Goal: Task Accomplishment & Management: Manage account settings

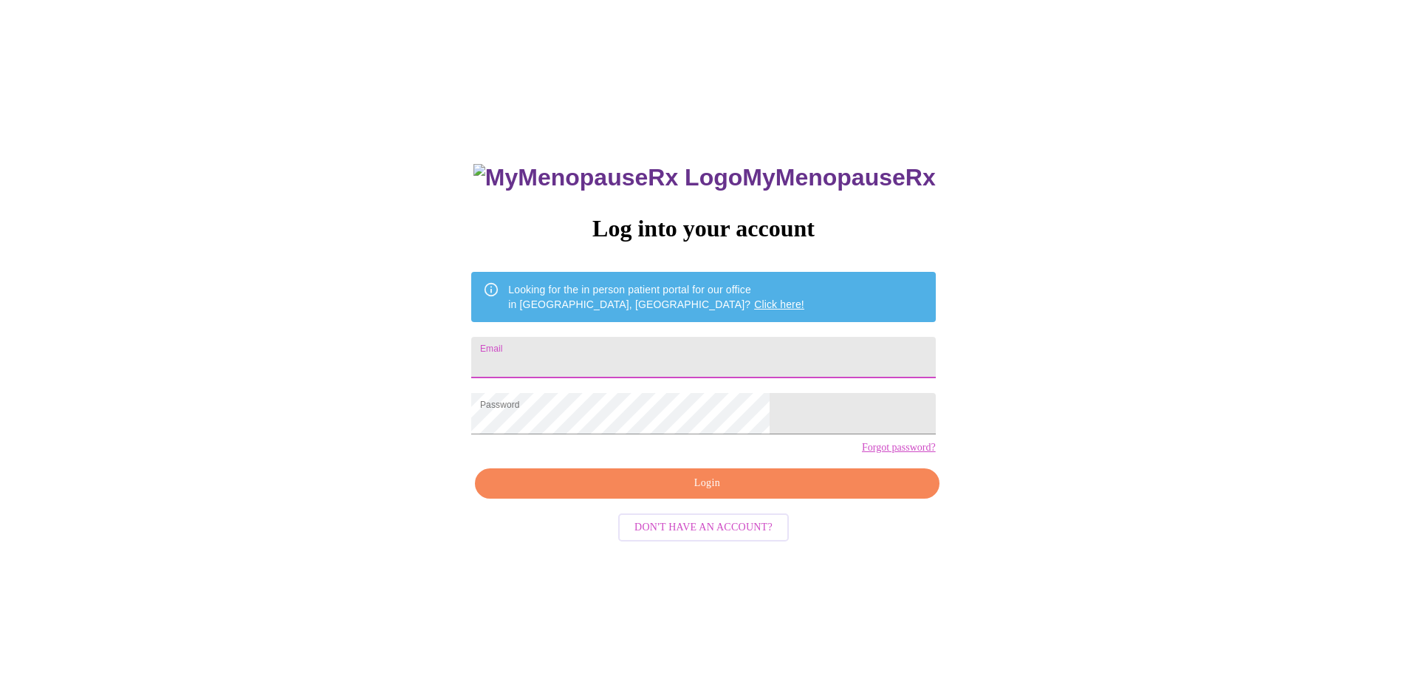
click at [608, 355] on input "Email" at bounding box center [703, 357] width 464 height 41
type input "MERHRE.BROWN@YAHOO.COM"
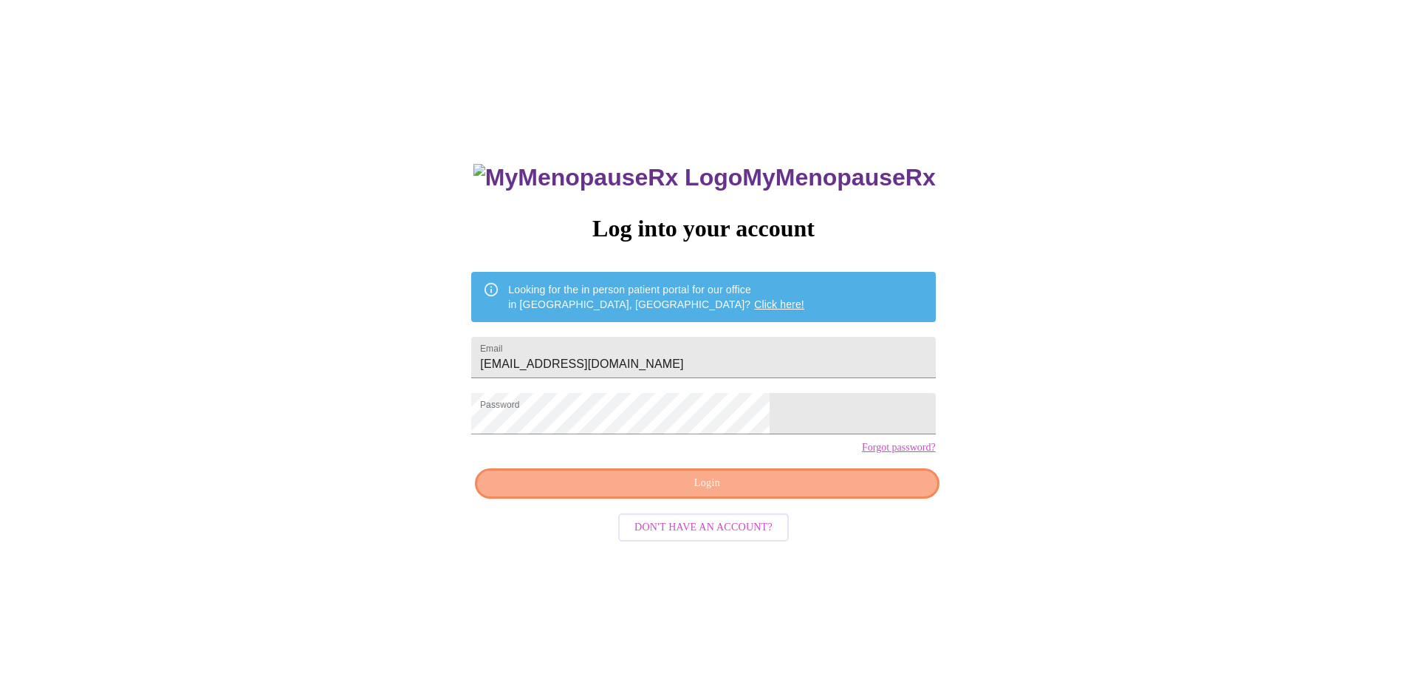
click at [813, 493] on span "Login" at bounding box center [707, 483] width 430 height 18
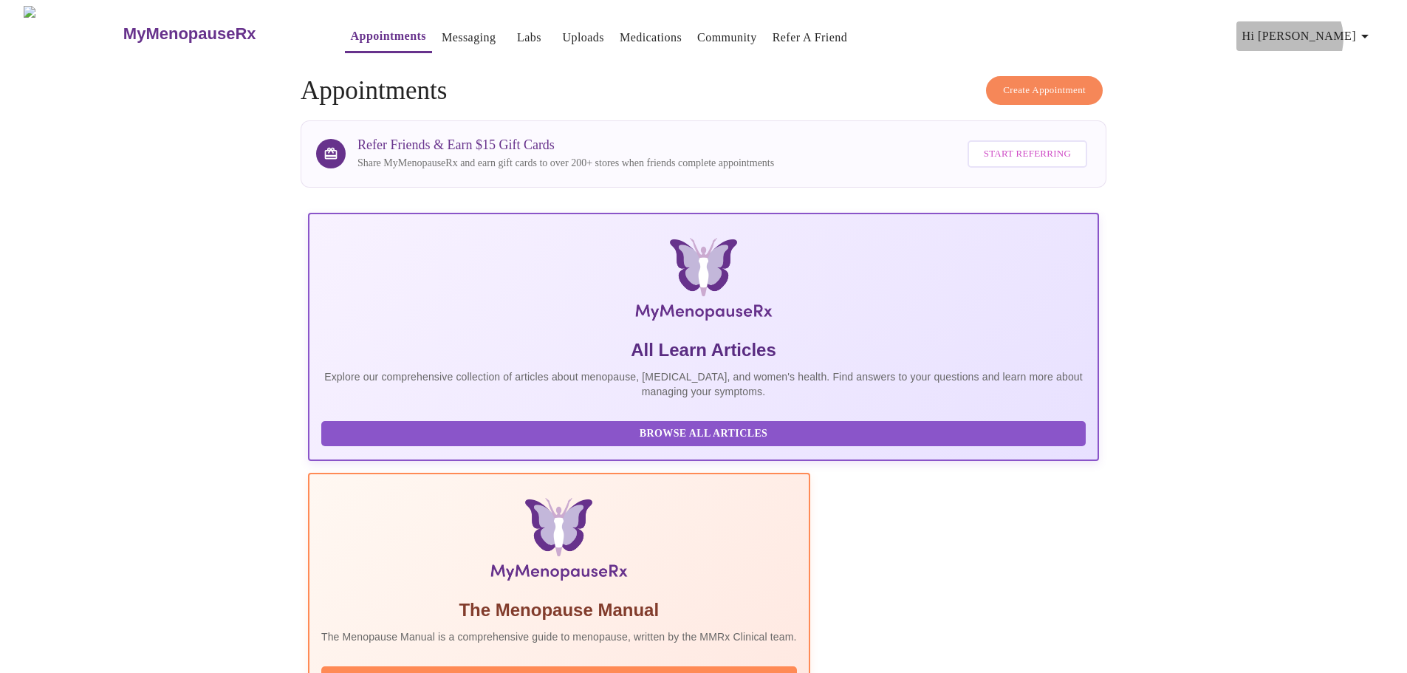
click at [1353, 32] on span "Hi [PERSON_NAME]" at bounding box center [1307, 36] width 131 height 21
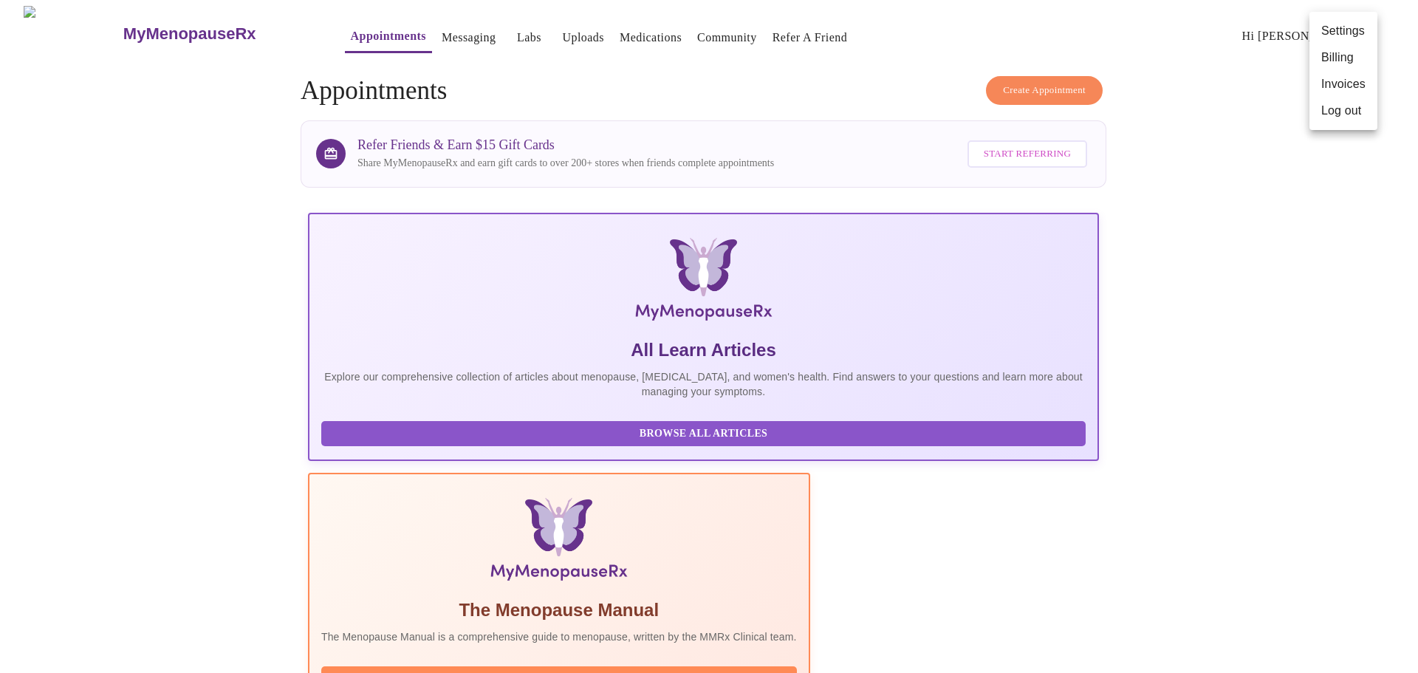
click at [1271, 63] on div at bounding box center [709, 336] width 1418 height 673
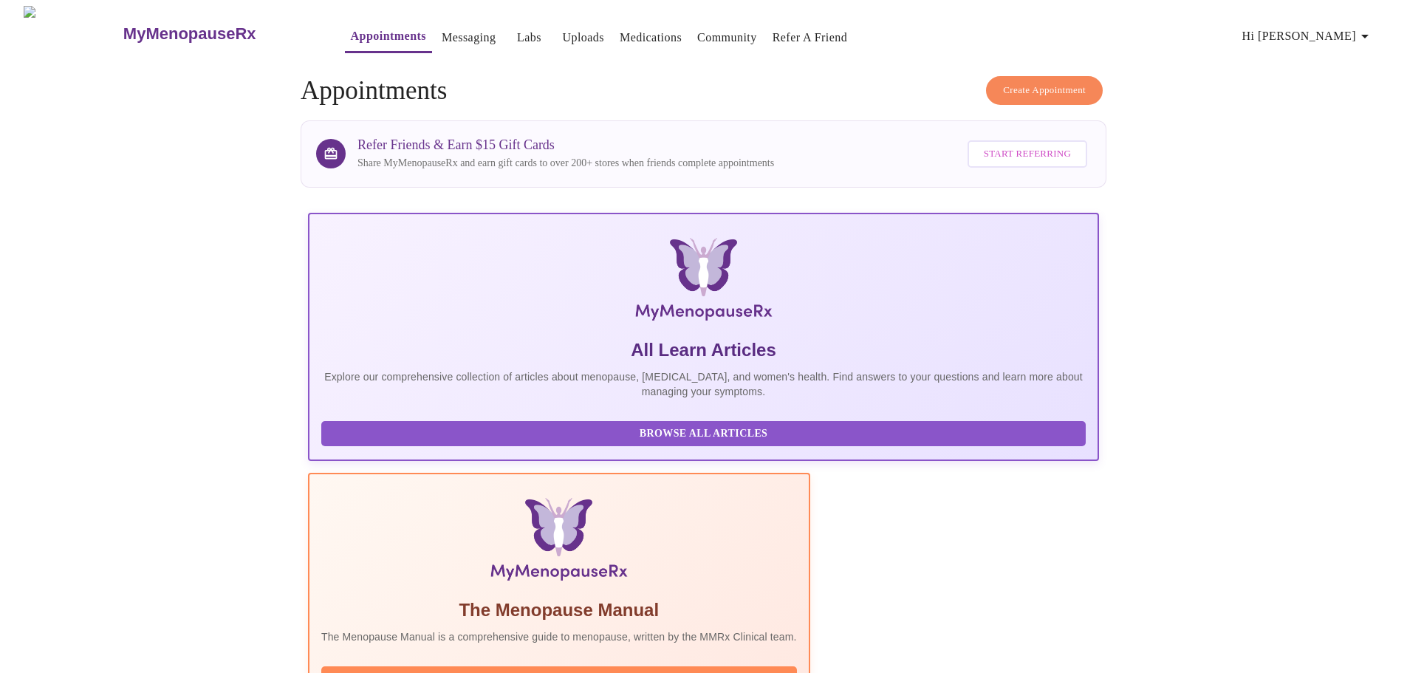
click at [632, 29] on link "Medications" at bounding box center [651, 37] width 62 height 21
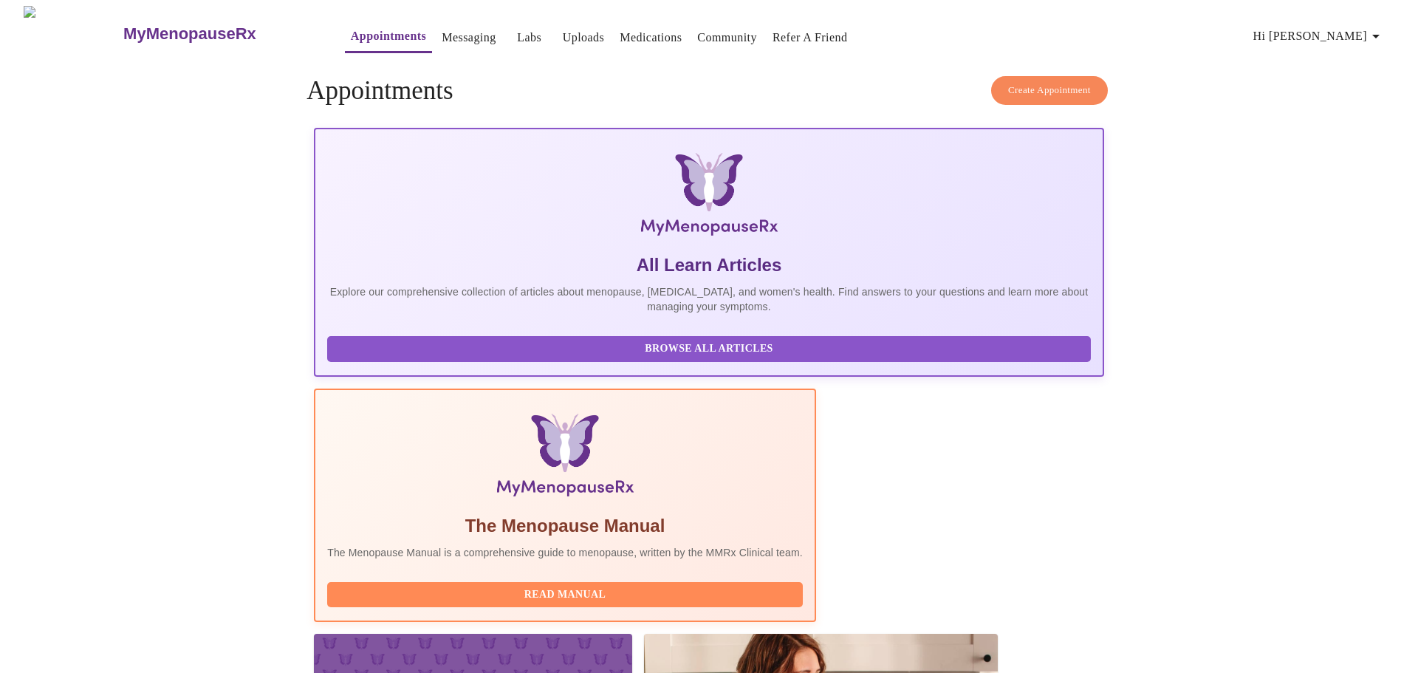
click at [1376, 32] on icon "button" at bounding box center [1376, 36] width 18 height 18
click at [1342, 28] on li "Settings" at bounding box center [1354, 31] width 68 height 27
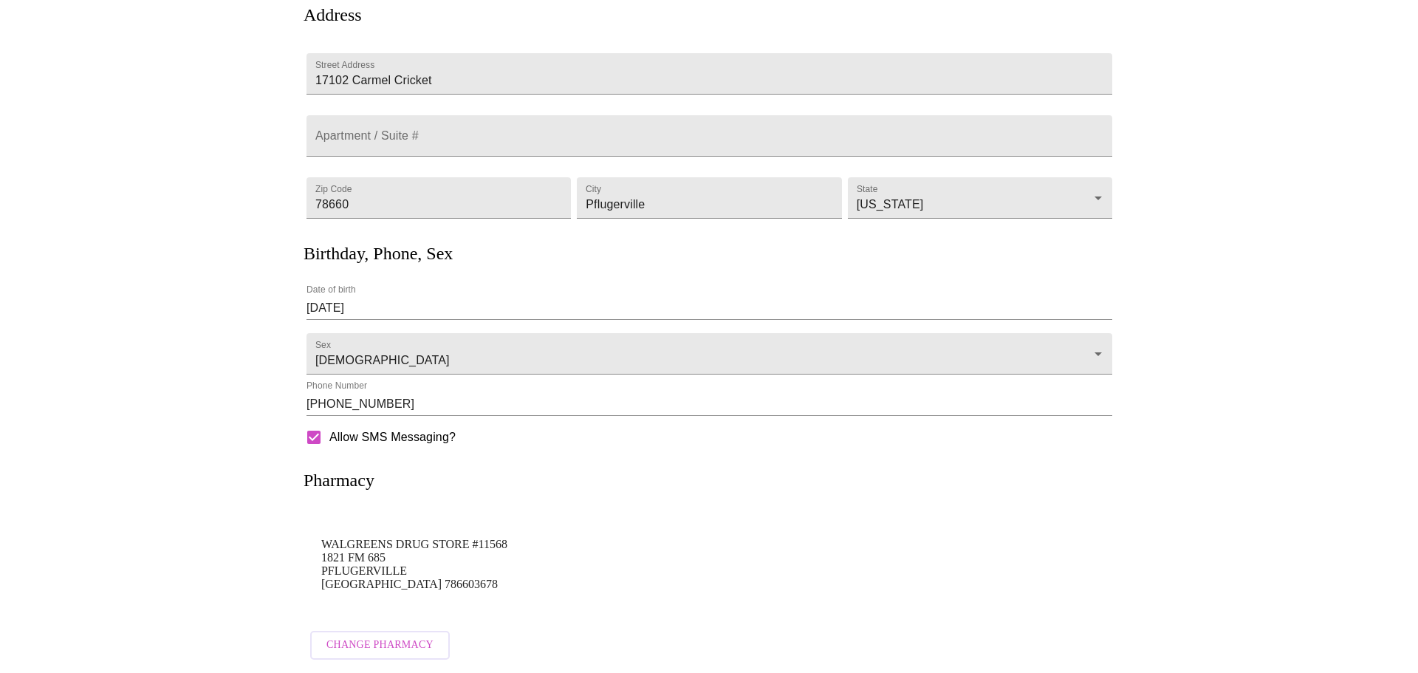
scroll to position [150, 0]
click at [342, 636] on span "Change Pharmacy" at bounding box center [373, 645] width 107 height 18
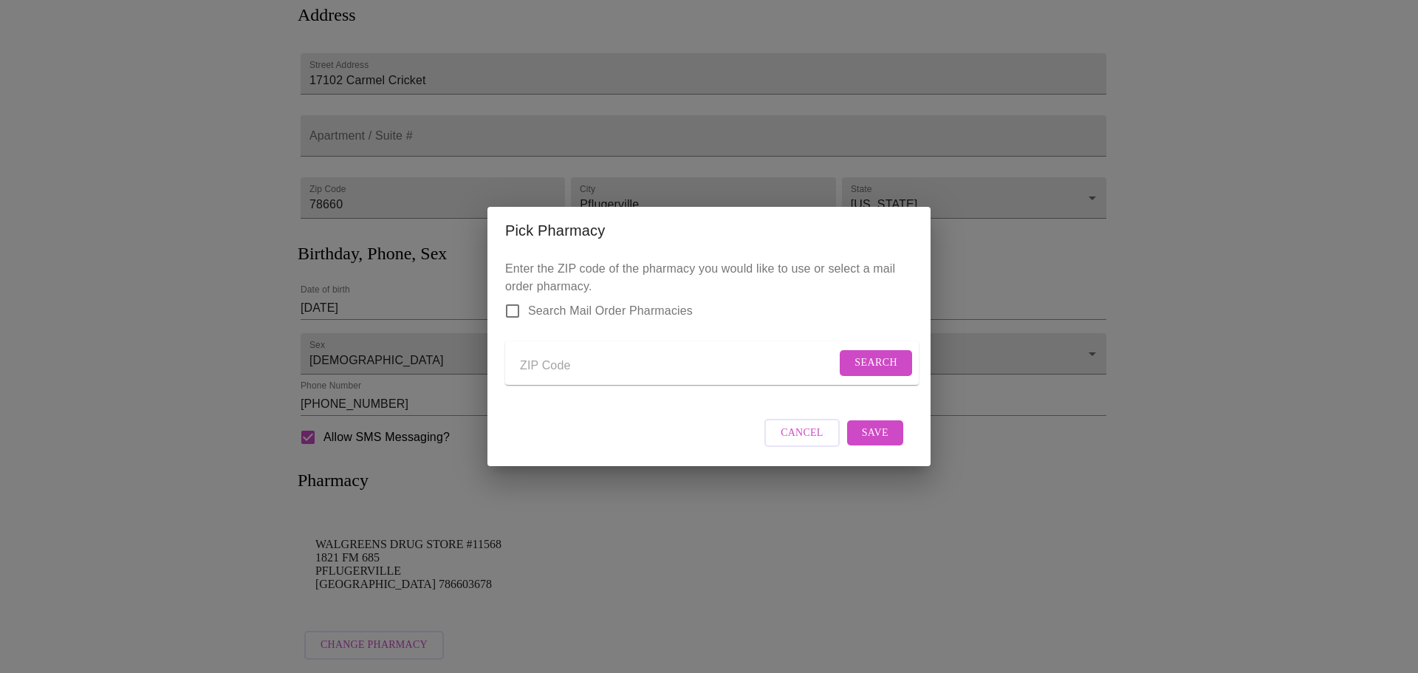
click at [570, 361] on input "Send a message to your care team" at bounding box center [678, 366] width 316 height 24
click at [532, 360] on input "Espress Scrips" at bounding box center [678, 366] width 316 height 24
type input "Express Scrips"
click at [885, 366] on span "Search" at bounding box center [875, 363] width 43 height 18
click at [883, 360] on form "Express Scrips" at bounding box center [711, 362] width 413 height 43
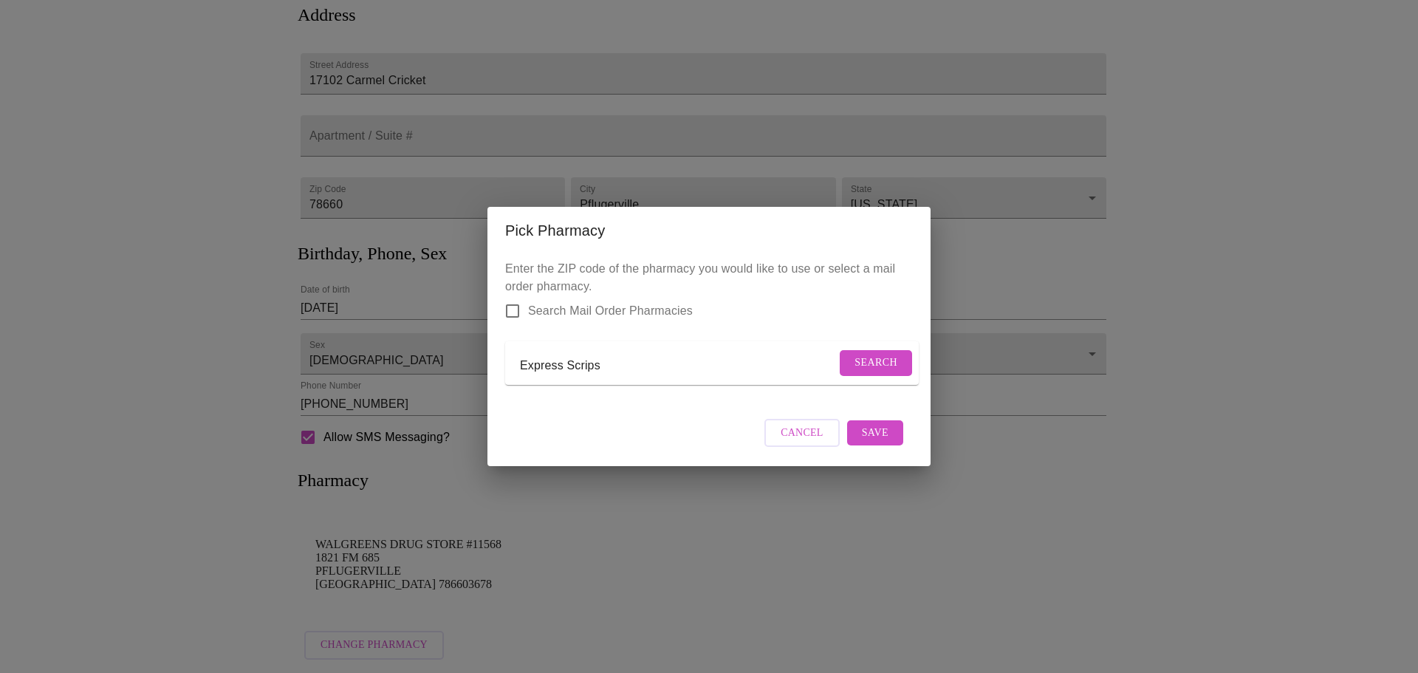
click at [514, 303] on input "Search Mail Order Pharmacies" at bounding box center [512, 310] width 31 height 31
checkbox input "true"
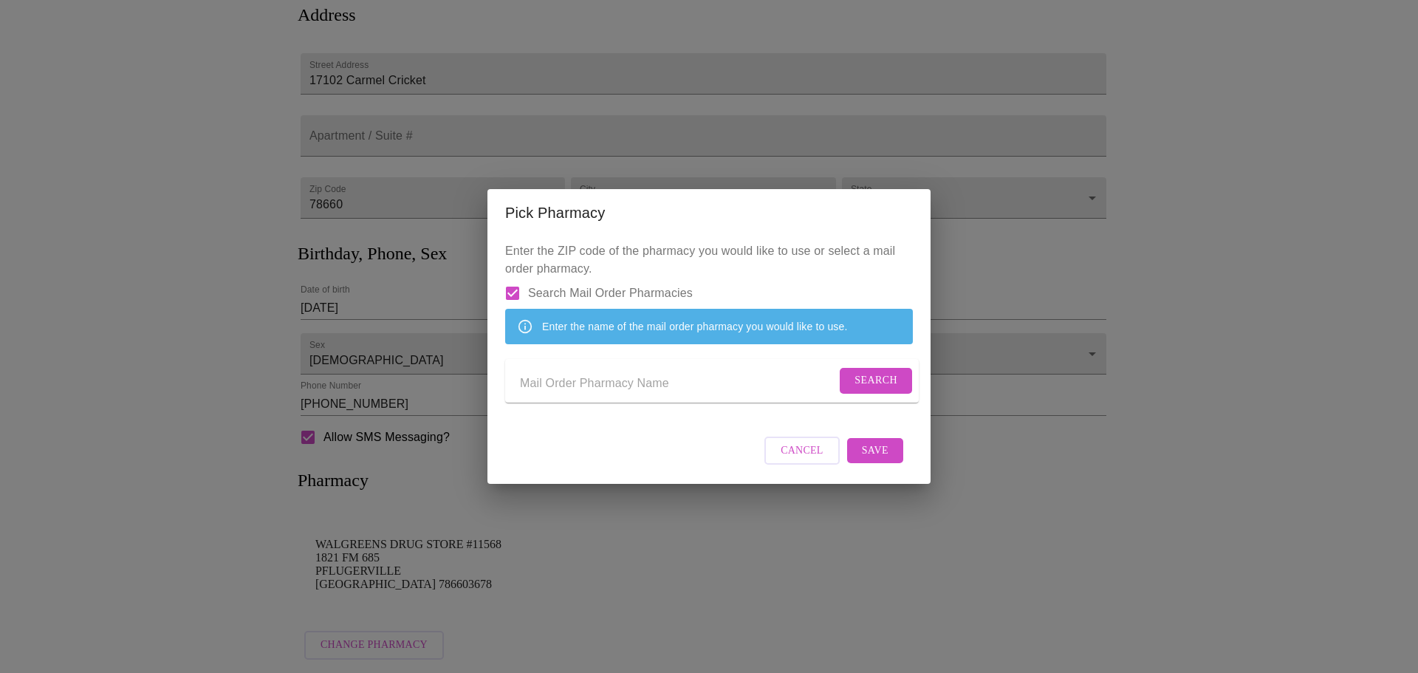
click at [591, 387] on input "Send a message to your care team" at bounding box center [678, 383] width 316 height 24
type input "espress"
click at [866, 388] on span "Search" at bounding box center [875, 380] width 43 height 18
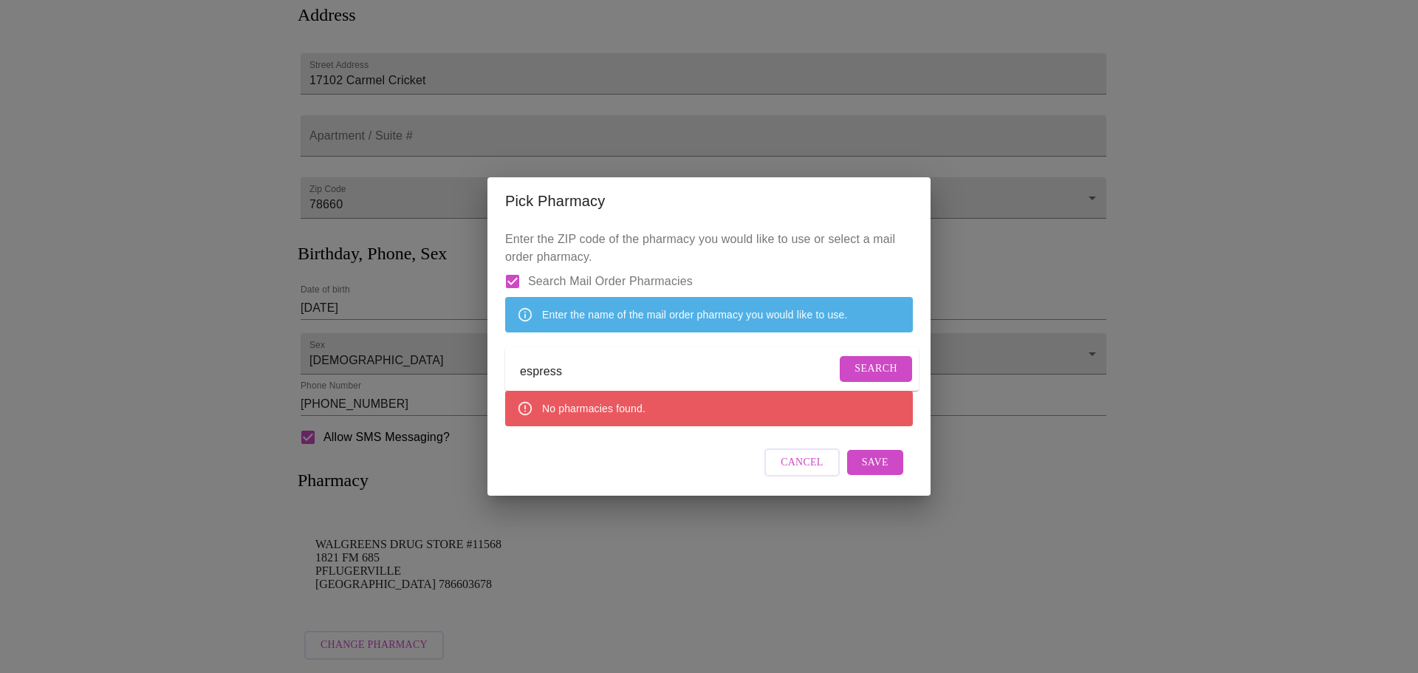
drag, startPoint x: 601, startPoint y: 374, endPoint x: 463, endPoint y: 371, distance: 138.1
click at [463, 371] on div "Pick Pharmacy Enter the ZIP code of the pharmacy you would like to use or selec…" at bounding box center [709, 336] width 1418 height 673
type input "78660"
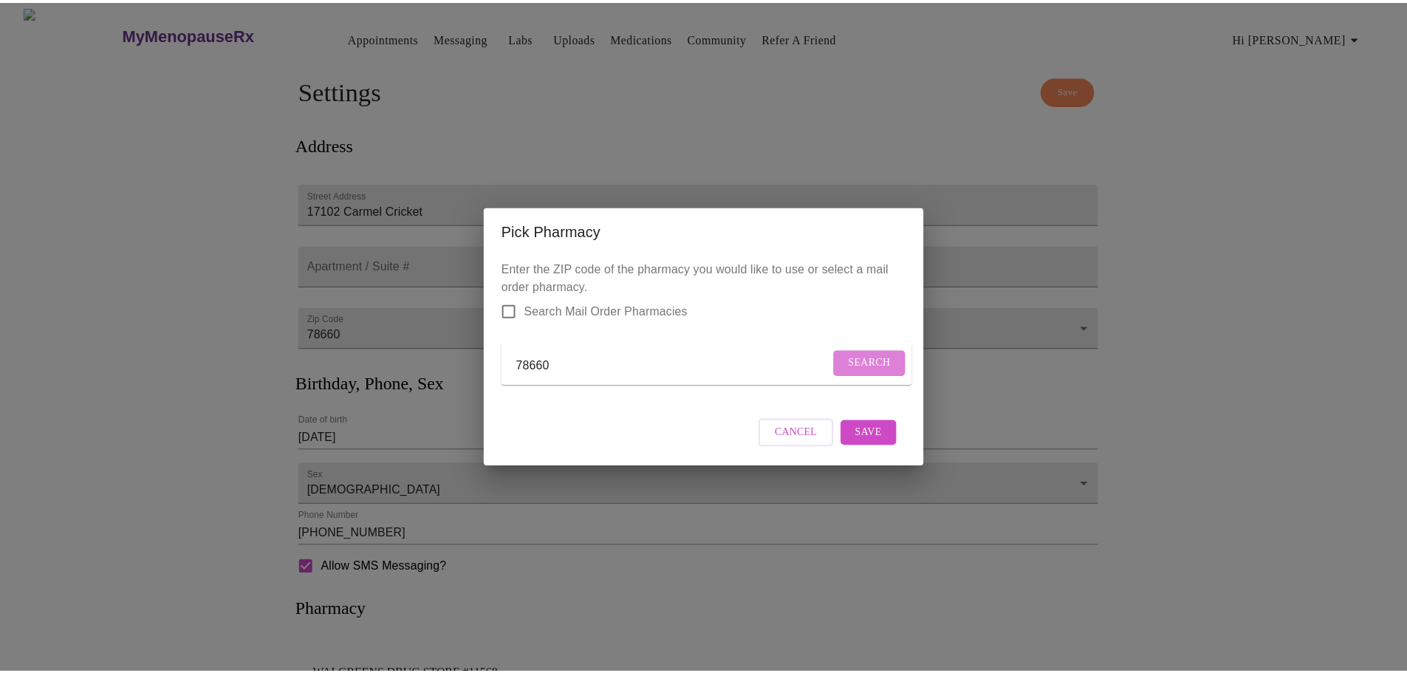
scroll to position [150, 0]
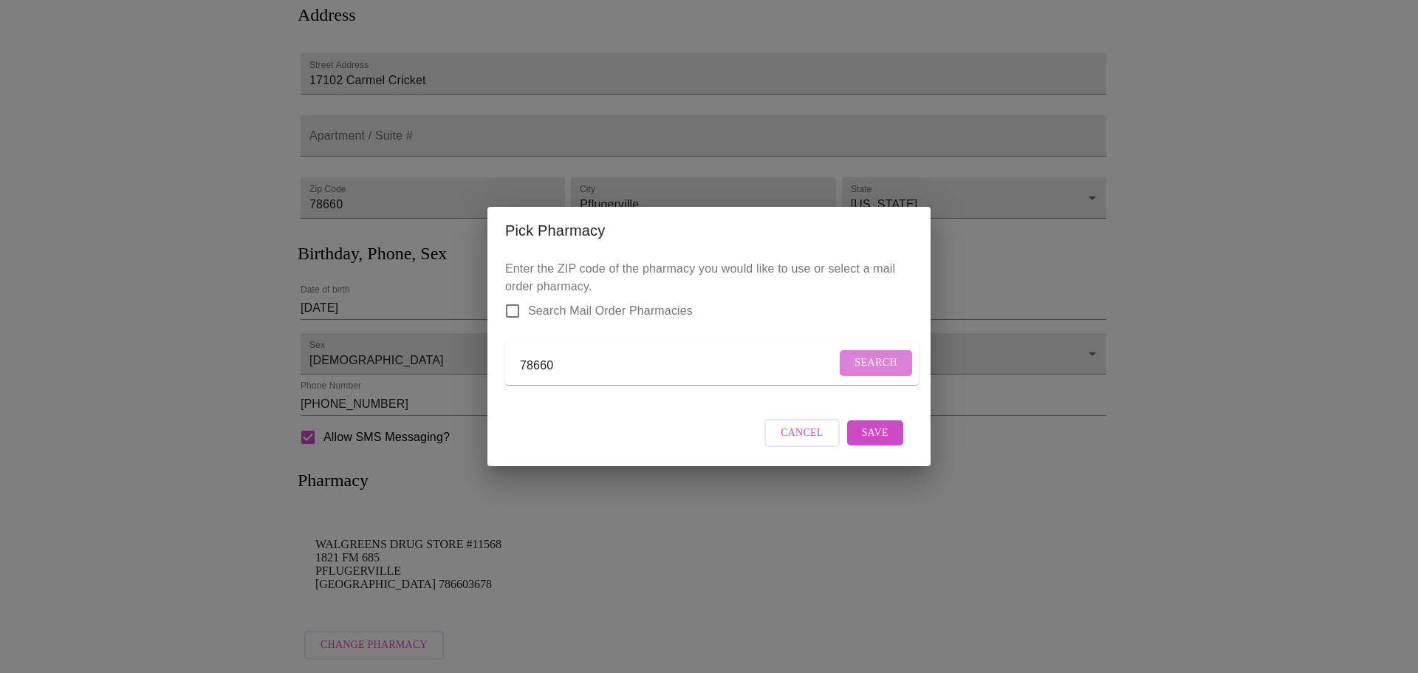
click at [866, 365] on span "Search" at bounding box center [875, 363] width 43 height 18
click at [513, 305] on input "Search Mail Order Pharmacies" at bounding box center [512, 310] width 31 height 31
checkbox input "true"
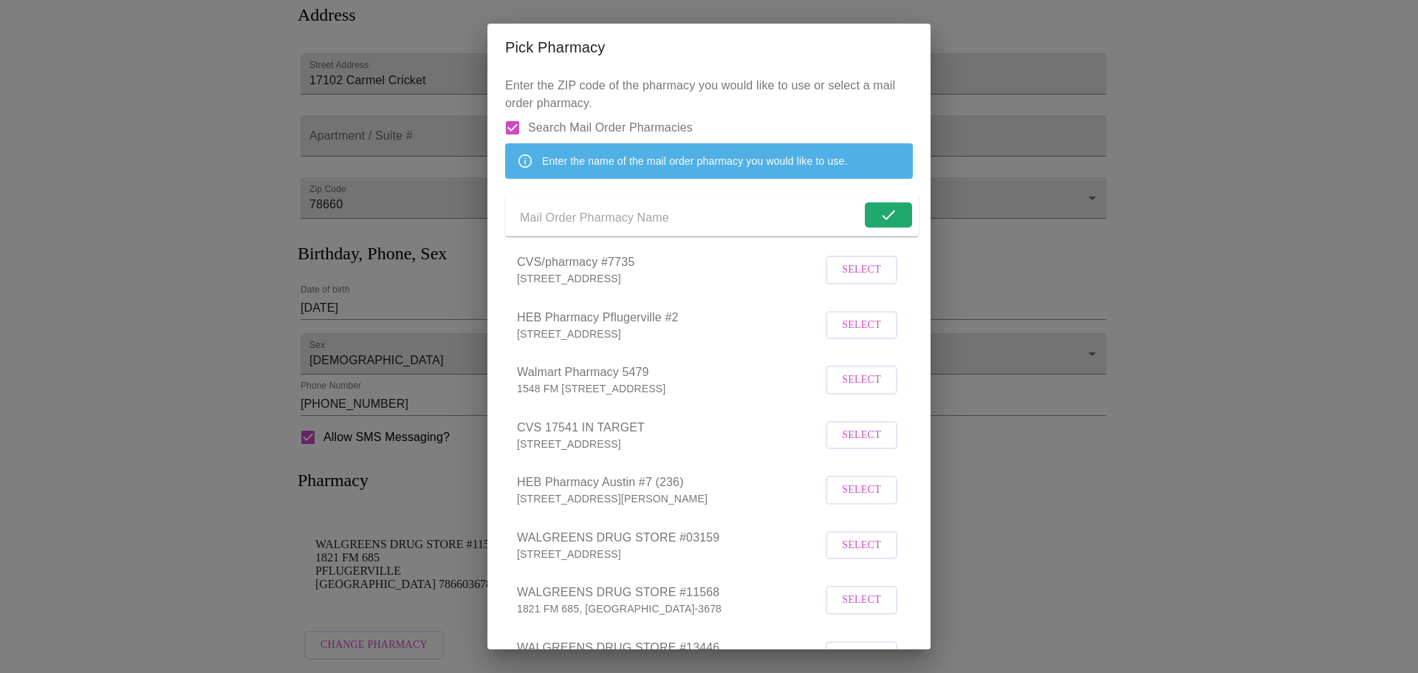
click at [867, 236] on form at bounding box center [711, 214] width 413 height 43
click at [560, 230] on input "Send a message to your care team" at bounding box center [678, 218] width 316 height 24
type input "espress"
click at [858, 224] on span "Search" at bounding box center [875, 215] width 43 height 18
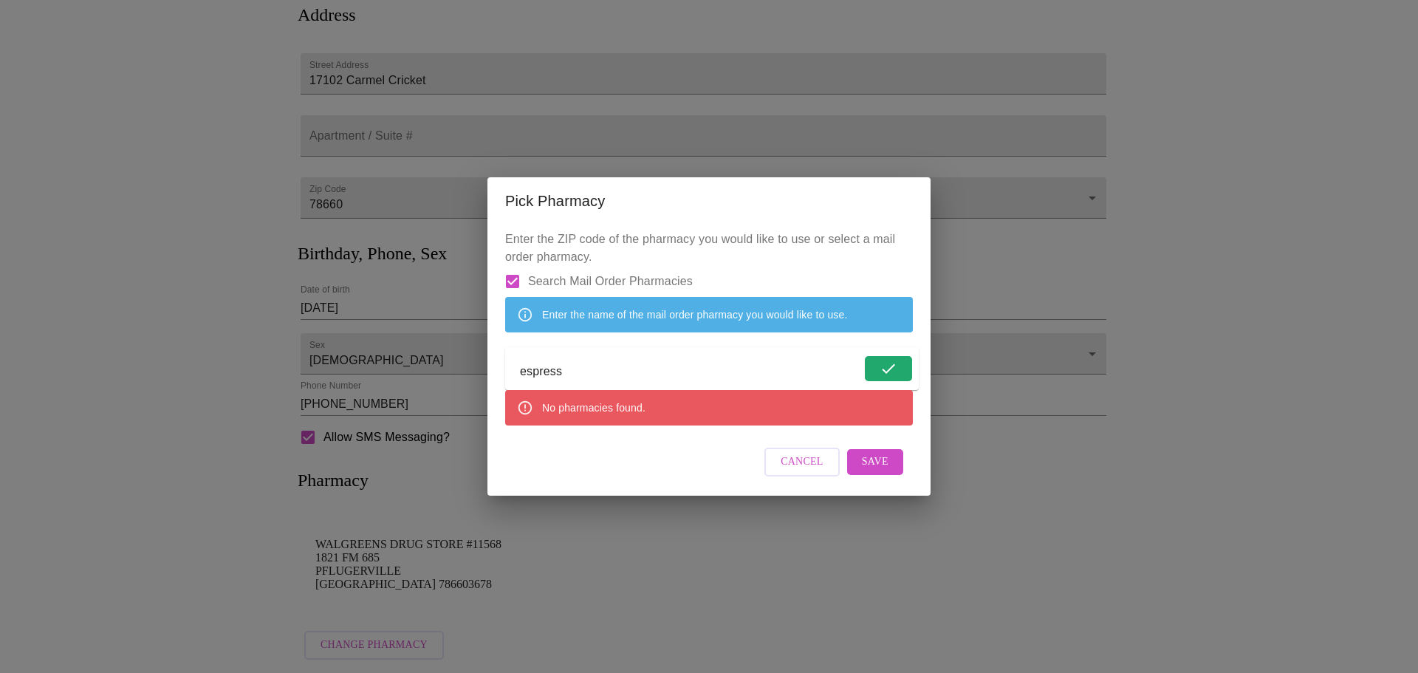
click at [815, 471] on span "Cancel" at bounding box center [801, 462] width 43 height 18
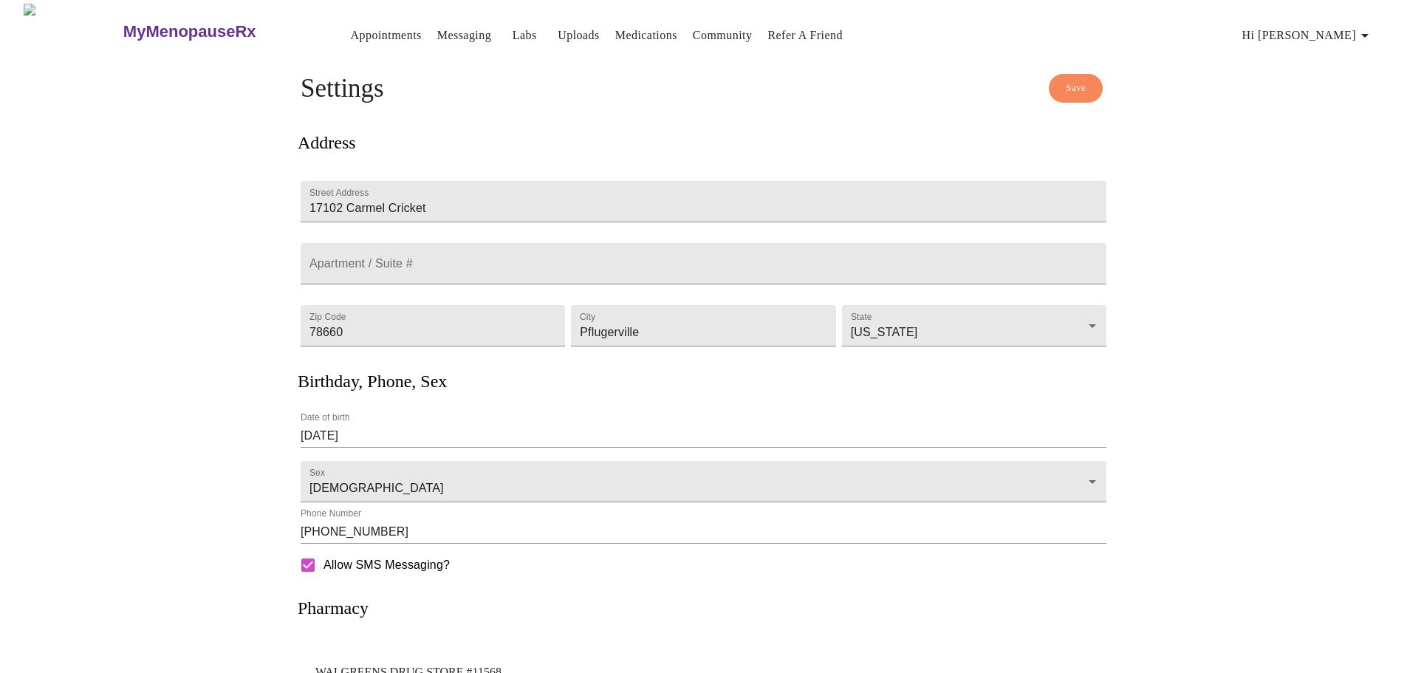
scroll to position [0, 0]
